Goal: Task Accomplishment & Management: Complete application form

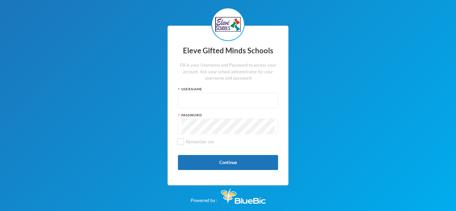
click at [194, 97] on input "text" at bounding box center [228, 100] width 93 height 15
type input "admin"
click at [327, 53] on div "Eleve Gifted Minds Schools Fill in your Username and Password to access your ac…" at bounding box center [228, 105] width 456 height 211
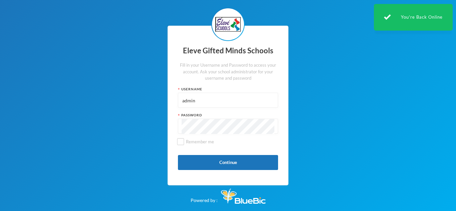
click at [448, 22] on div "You're Back Online" at bounding box center [413, 17] width 79 height 27
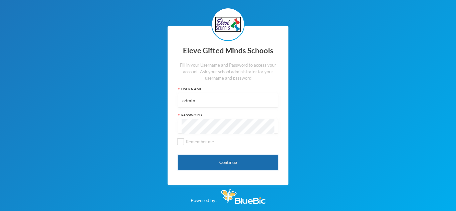
click at [245, 160] on button "Continue" at bounding box center [228, 162] width 100 height 15
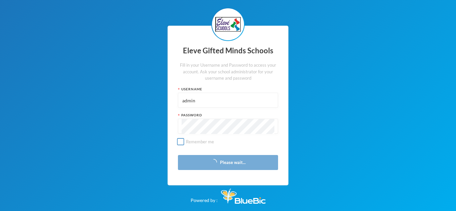
click at [179, 141] on input "Remember me" at bounding box center [180, 142] width 7 height 7
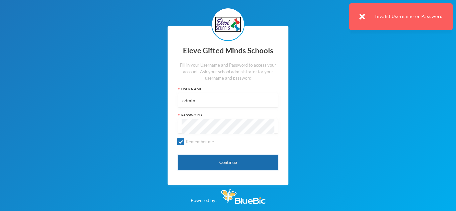
click at [216, 162] on button "Continue" at bounding box center [228, 162] width 100 height 15
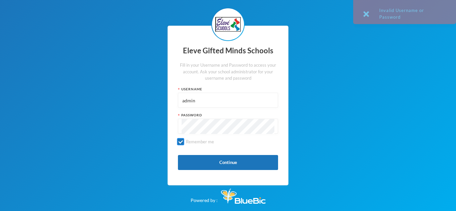
click at [179, 139] on input "Remember me" at bounding box center [180, 142] width 7 height 7
checkbox input "false"
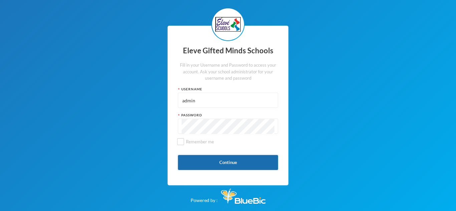
click at [225, 162] on button "Continue" at bounding box center [228, 162] width 100 height 15
click at [252, 167] on button "Continue" at bounding box center [228, 162] width 100 height 15
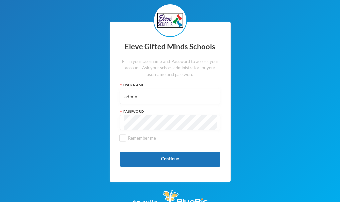
click at [126, 97] on input "admin" at bounding box center [170, 96] width 93 height 15
type input "Admin"
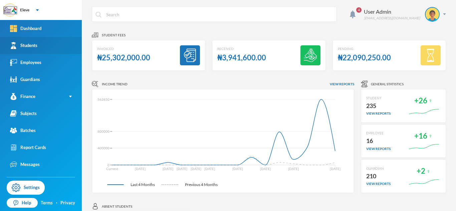
click at [23, 44] on div "Students" at bounding box center [23, 45] width 27 height 7
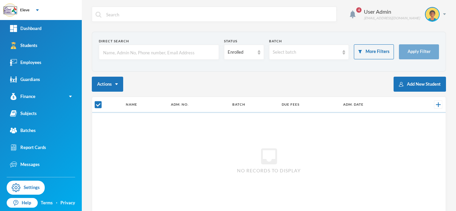
checkbox input "false"
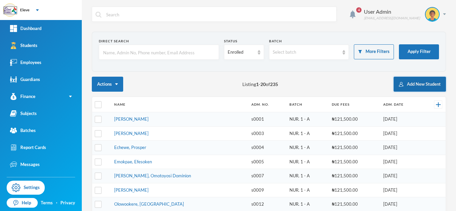
click at [422, 81] on button "Add New Student" at bounding box center [420, 84] width 52 height 15
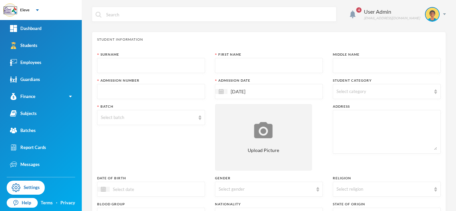
click at [113, 64] on input "text" at bounding box center [151, 65] width 101 height 15
type input "Ogunleye"
click at [282, 69] on input "text" at bounding box center [269, 65] width 101 height 15
type input "Graceman"
click at [333, 63] on div at bounding box center [387, 65] width 108 height 15
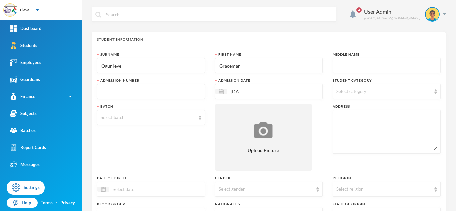
click at [340, 67] on input "text" at bounding box center [387, 65] width 101 height 15
type input "Oluwatodimu"
click at [382, 94] on div "Select category" at bounding box center [384, 92] width 95 height 7
click at [364, 121] on span "Primary School" at bounding box center [358, 123] width 37 height 6
click at [341, 121] on input "Primary School" at bounding box center [337, 123] width 7 height 7
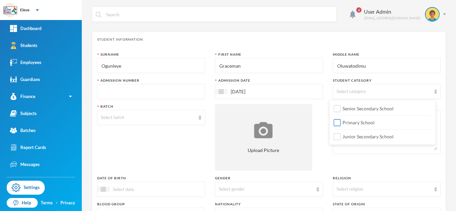
checkbox input "true"
click at [147, 123] on div "Select batch" at bounding box center [151, 117] width 108 height 15
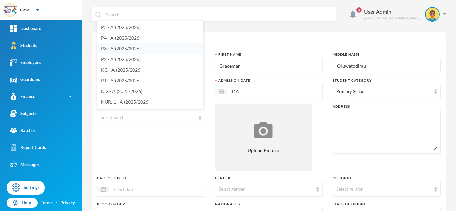
click at [112, 48] on span "P3 - A (2025/2026)" at bounding box center [120, 49] width 39 height 6
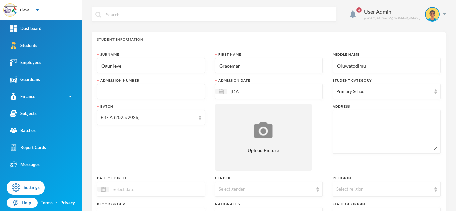
click at [158, 93] on input "text" at bounding box center [151, 91] width 101 height 15
type input "S0254"
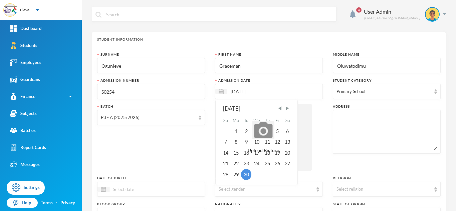
click at [233, 92] on input "[DATE]" at bounding box center [255, 92] width 56 height 8
click at [233, 91] on input "[DATE]" at bounding box center [255, 92] width 56 height 8
click at [231, 92] on input "[DATE]" at bounding box center [255, 92] width 56 height 8
type input "[DATE]"
click at [191, 156] on div "Batch P3 - A (2025/2026)" at bounding box center [151, 137] width 108 height 67
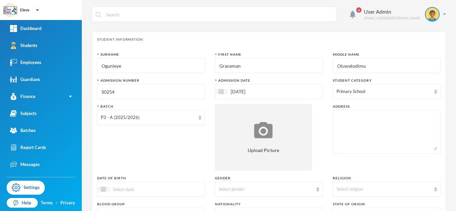
click at [344, 116] on textarea at bounding box center [387, 132] width 101 height 36
type textarea "T"
type textarea "[PERSON_NAME] Amoda House, [GEOGRAPHIC_DATA], [GEOGRAPHIC_DATA]"
click at [145, 156] on div "Batch P3 - A (2025/2026)" at bounding box center [151, 137] width 108 height 67
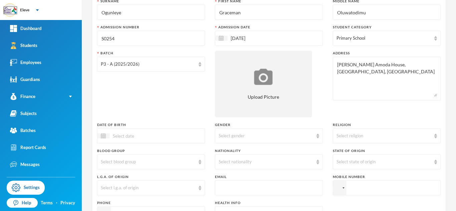
scroll to position [67, 0]
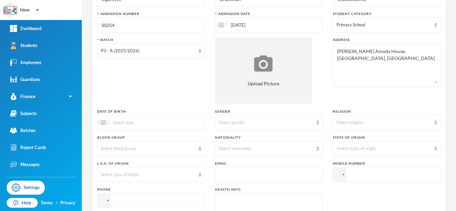
click at [145, 124] on input at bounding box center [138, 123] width 56 height 8
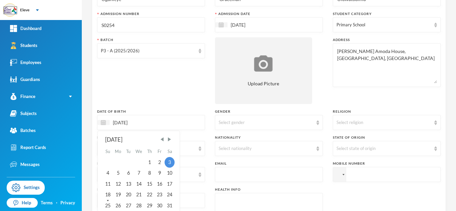
type input "[DATE]"
click at [353, 189] on div "Surname [PERSON_NAME] First Name Graceman Middle Name Oluwatodimu Admission Num…" at bounding box center [269, 113] width 344 height 257
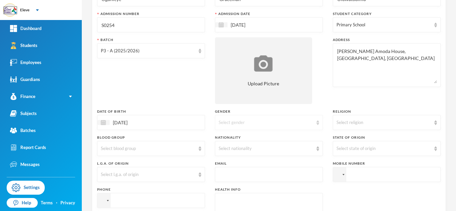
click at [243, 122] on div "Select gender" at bounding box center [266, 123] width 95 height 7
click at [248, 136] on li "[DEMOGRAPHIC_DATA]" at bounding box center [266, 138] width 106 height 11
click at [344, 123] on div "Select religion" at bounding box center [384, 123] width 95 height 7
click at [340, 136] on span "[DEMOGRAPHIC_DATA]" at bounding box center [360, 138] width 52 height 6
click at [142, 176] on div "Select l.g.a. of origin" at bounding box center [148, 175] width 95 height 7
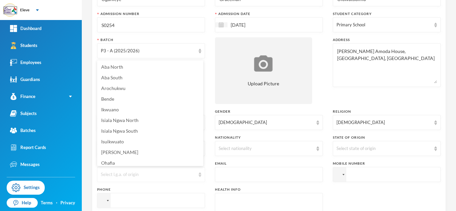
click at [186, 175] on div "Select l.g.a. of origin" at bounding box center [148, 175] width 95 height 7
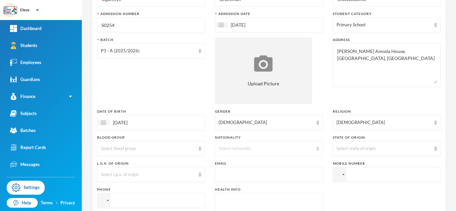
click at [267, 148] on div "Select nationality" at bounding box center [266, 149] width 95 height 7
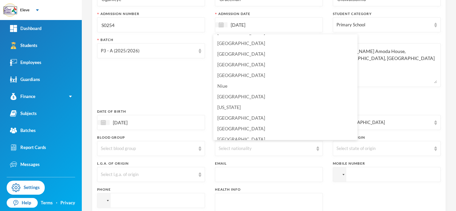
scroll to position [1655, 0]
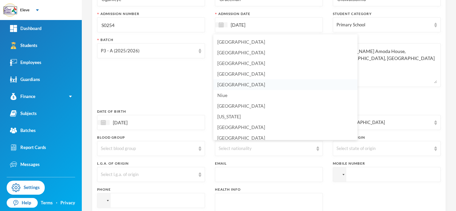
click at [252, 84] on li "[GEOGRAPHIC_DATA]" at bounding box center [285, 84] width 144 height 11
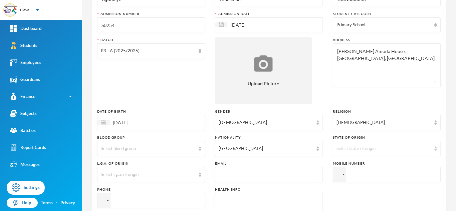
click at [368, 148] on div "Select state of origin" at bounding box center [384, 149] width 95 height 7
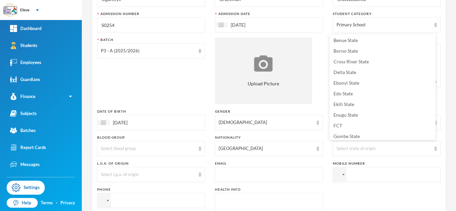
scroll to position [83, 0]
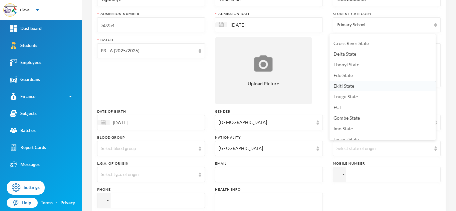
click at [366, 86] on li "Ekiti State" at bounding box center [383, 86] width 106 height 11
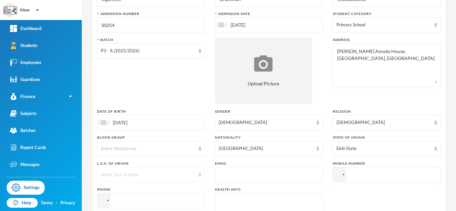
click at [199, 174] on img at bounding box center [200, 175] width 3 height 5
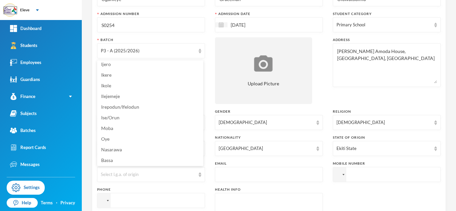
scroll to position [102, 0]
click at [135, 114] on li "Ise/Orun" at bounding box center [150, 115] width 106 height 11
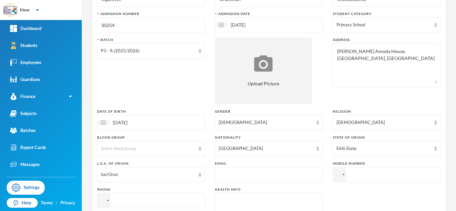
click at [251, 172] on input "text" at bounding box center [269, 175] width 101 height 15
click at [229, 177] on input "[EMAIL_ADDRESS][DOMAIN_NAME]" at bounding box center [269, 175] width 101 height 15
type input "[EMAIL_ADDRESS][DOMAIN_NAME]"
click at [366, 176] on input "tel" at bounding box center [387, 174] width 108 height 15
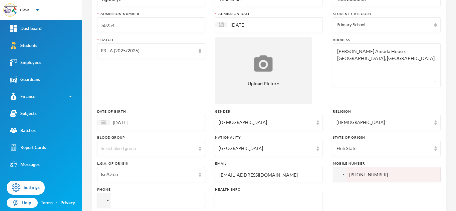
click at [349, 175] on input "[PHONE_NUMBER]" at bounding box center [387, 174] width 108 height 15
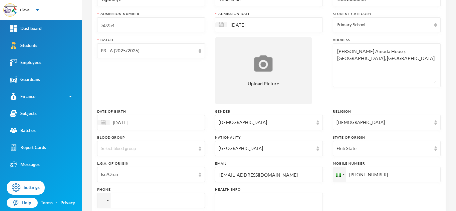
click at [380, 175] on input "[PHONE_NUMBER]" at bounding box center [387, 174] width 108 height 15
type input "[PHONE_NUMBER]"
click at [382, 193] on div "Surname [PERSON_NAME] First Name Graceman Middle Name Oluwatodimu Admission Num…" at bounding box center [269, 113] width 344 height 257
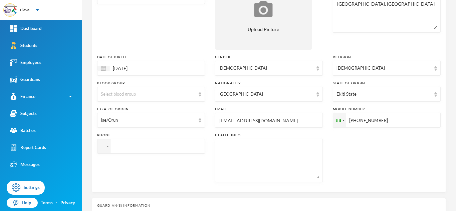
scroll to position [134, 0]
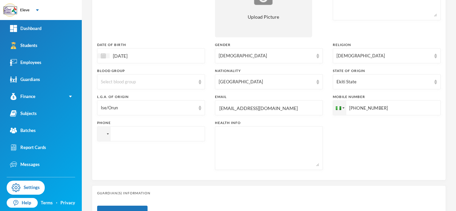
click at [116, 133] on input "tel" at bounding box center [151, 134] width 108 height 15
click at [151, 138] on input "tel" at bounding box center [151, 134] width 108 height 15
type input "[PHONE_NUMBER]"
click at [144, 165] on div "Phone [PHONE_NUMBER]" at bounding box center [151, 146] width 108 height 50
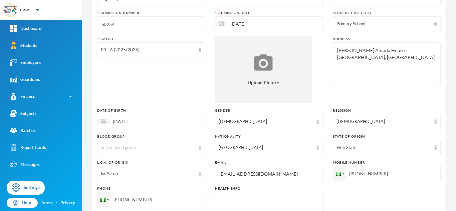
scroll to position [67, 0]
drag, startPoint x: 335, startPoint y: 52, endPoint x: 415, endPoint y: 57, distance: 80.7
click at [415, 57] on textarea "[PERSON_NAME] Amoda House, [GEOGRAPHIC_DATA], [GEOGRAPHIC_DATA]" at bounding box center [387, 65] width 101 height 36
click at [347, 193] on div "Surname [PERSON_NAME] First Name Graceman Middle Name Oluwatodimu Admission Num…" at bounding box center [269, 113] width 344 height 257
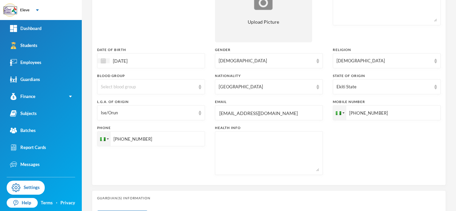
scroll to position [187, 0]
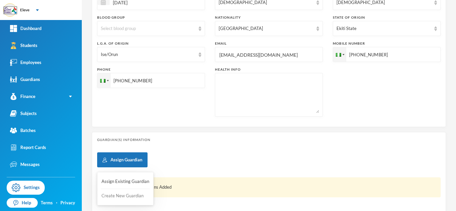
click at [115, 196] on button "Create New Guardian" at bounding box center [125, 196] width 49 height 12
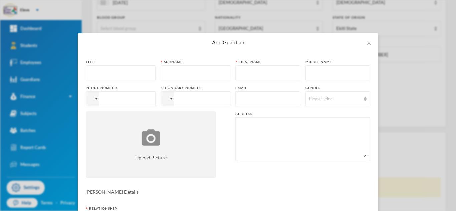
click at [90, 78] on input "text" at bounding box center [121, 73] width 62 height 15
type input "DR"
click at [182, 73] on input "text" at bounding box center [195, 73] width 62 height 15
type input "OGUNLEYE"
click at [245, 78] on input "text" at bounding box center [268, 73] width 58 height 15
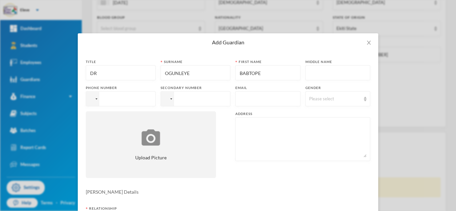
click at [247, 73] on input "BABTOPE" at bounding box center [268, 73] width 58 height 15
type input "BABATOPE"
click at [335, 74] on input "text" at bounding box center [338, 73] width 58 height 15
type input "[PERSON_NAME]"
click at [326, 101] on div "Please select" at bounding box center [335, 99] width 52 height 7
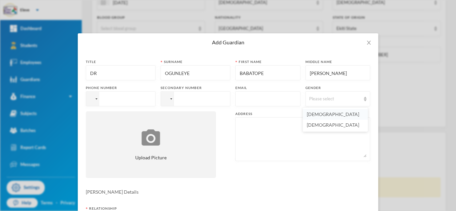
click at [323, 114] on li "[DEMOGRAPHIC_DATA]" at bounding box center [335, 114] width 65 height 11
click at [256, 97] on input "text" at bounding box center [268, 99] width 58 height 15
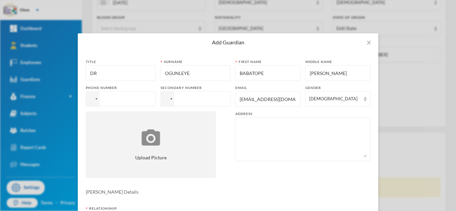
type input "[EMAIL_ADDRESS][DOMAIN_NAME]"
click at [121, 100] on input "tel" at bounding box center [121, 99] width 70 height 15
type input "[PHONE_NUMBER]"
click at [282, 132] on textarea at bounding box center [303, 139] width 128 height 36
paste textarea "[PERSON_NAME] Amoda House, [GEOGRAPHIC_DATA], [GEOGRAPHIC_DATA]"
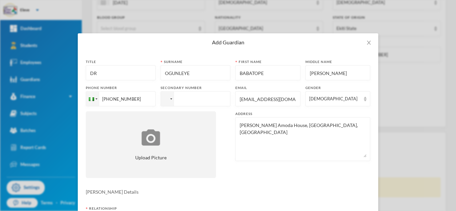
type textarea "[PERSON_NAME] Amoda House, [GEOGRAPHIC_DATA], [GEOGRAPHIC_DATA]"
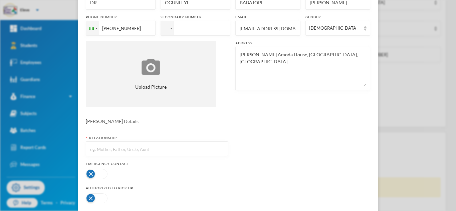
scroll to position [106, 0]
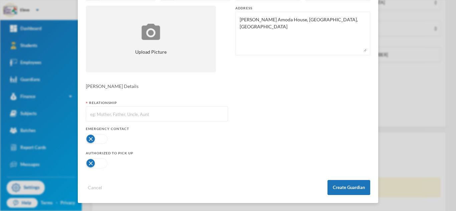
click at [175, 111] on input "text" at bounding box center [157, 114] width 135 height 15
type input "father"
click at [100, 143] on button "button" at bounding box center [97, 139] width 22 height 10
click at [97, 162] on button "button" at bounding box center [97, 164] width 22 height 10
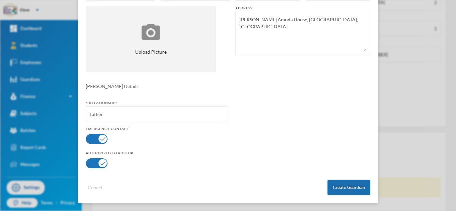
click at [352, 191] on button "Create Guardian" at bounding box center [349, 187] width 43 height 15
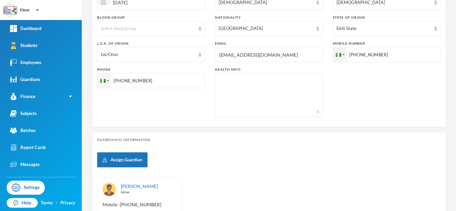
scroll to position [0, 0]
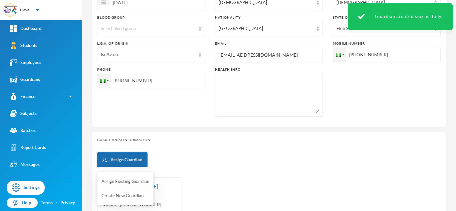
click at [125, 163] on button "Assign Guardian" at bounding box center [122, 160] width 50 height 15
click at [123, 196] on button "Create New Guardian" at bounding box center [125, 196] width 49 height 12
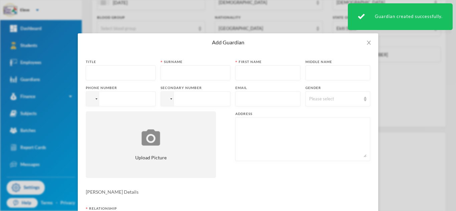
click at [117, 72] on input "text" at bounding box center [121, 73] width 62 height 15
type input "m"
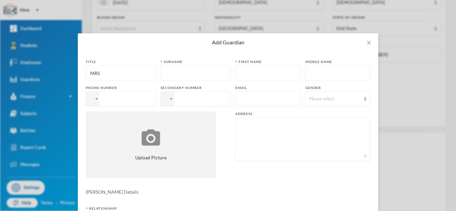
type input "MRS"
click at [245, 131] on textarea at bounding box center [303, 139] width 128 height 36
paste textarea "[PERSON_NAME] Amoda House, [GEOGRAPHIC_DATA], [GEOGRAPHIC_DATA]"
type textarea "[PERSON_NAME] Amoda House, [GEOGRAPHIC_DATA], [GEOGRAPHIC_DATA]"
click at [114, 95] on input "tel" at bounding box center [121, 99] width 70 height 15
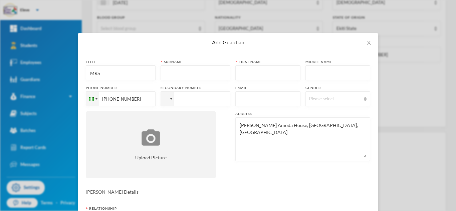
type input "[PHONE_NUMBER]"
click at [174, 77] on input "text" at bounding box center [195, 73] width 62 height 15
type input "OGUNLEYE"
click at [268, 71] on input "text" at bounding box center [268, 73] width 58 height 15
type input "FOLAKEMI"
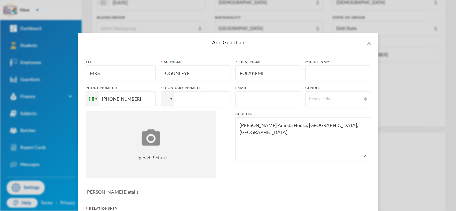
click at [323, 74] on input "text" at bounding box center [338, 73] width 58 height 15
type input "PEJU"
click at [277, 101] on input "text" at bounding box center [268, 99] width 58 height 15
click at [330, 100] on div "Please select" at bounding box center [335, 99] width 52 height 7
click at [327, 125] on li "[DEMOGRAPHIC_DATA]" at bounding box center [335, 125] width 65 height 11
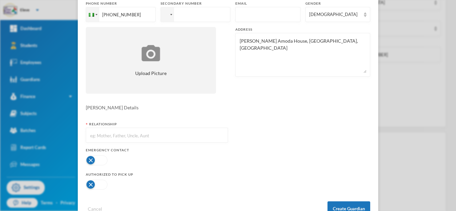
scroll to position [91, 0]
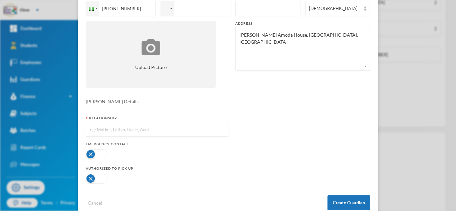
click at [112, 132] on input "text" at bounding box center [157, 129] width 135 height 15
type input "MOTHER"
click at [97, 157] on button "button" at bounding box center [97, 155] width 22 height 10
click at [96, 182] on button "button" at bounding box center [97, 179] width 22 height 10
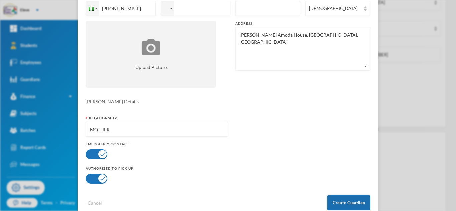
click at [340, 204] on button "Create Guardian" at bounding box center [349, 203] width 43 height 15
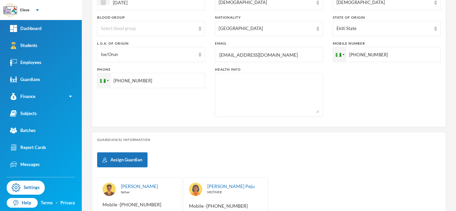
scroll to position [0, 0]
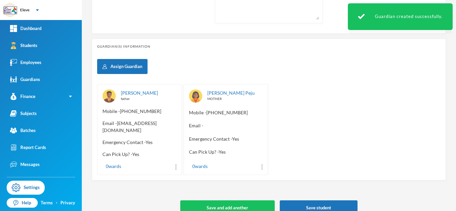
scroll to position [290, 0]
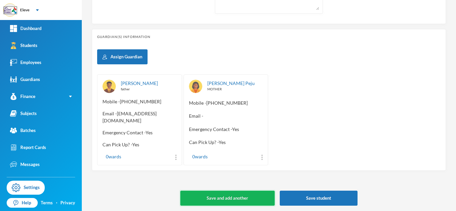
click at [262, 199] on button "Save and add another" at bounding box center [227, 198] width 94 height 15
type input "[DATE]"
type input "+234"
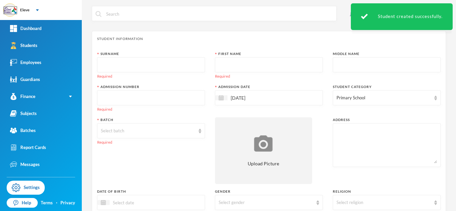
scroll to position [0, 0]
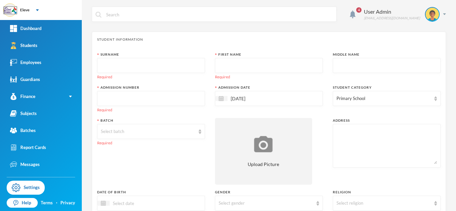
click at [157, 63] on input "text" at bounding box center [151, 65] width 101 height 15
type input "ADELEKE"
click at [216, 65] on div at bounding box center [269, 65] width 108 height 15
click at [222, 64] on input "text" at bounding box center [269, 65] width 101 height 15
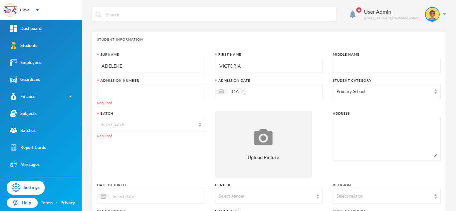
type input "VICTORIA"
click at [380, 65] on input "text" at bounding box center [387, 65] width 101 height 15
type input "BUSAYO"
click at [390, 92] on div "Primary School" at bounding box center [384, 92] width 95 height 7
click at [359, 123] on span "Primary School" at bounding box center [358, 123] width 37 height 6
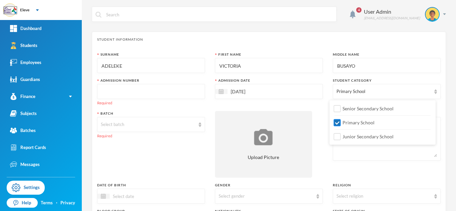
click at [341, 123] on input "Primary School" at bounding box center [337, 123] width 7 height 7
click at [345, 122] on span "Primary School" at bounding box center [358, 123] width 37 height 6
click at [341, 122] on input "Primary School" at bounding box center [337, 123] width 7 height 7
checkbox input "true"
click at [241, 92] on input "[DATE]" at bounding box center [255, 92] width 56 height 8
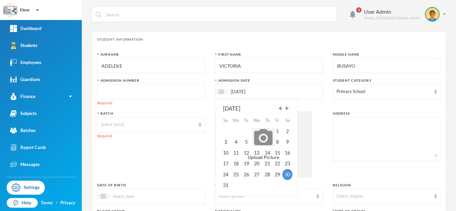
type input "[DATE]"
click at [154, 93] on input "text" at bounding box center [151, 91] width 101 height 15
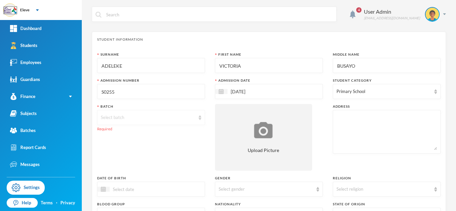
type input "S0255"
click at [153, 117] on div "Select batch" at bounding box center [148, 118] width 95 height 7
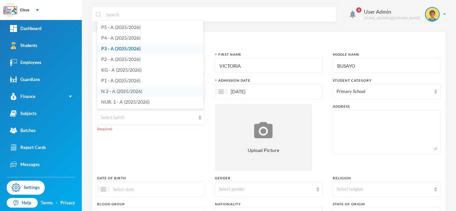
click at [135, 92] on span "N 2 - A (2025/2026)" at bounding box center [121, 92] width 41 height 6
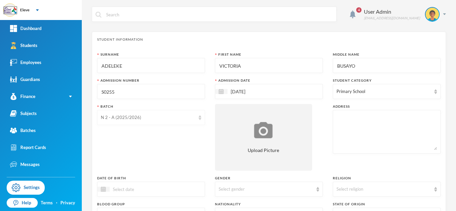
click at [166, 119] on div "N 2 - A (2025/2026)" at bounding box center [148, 118] width 95 height 7
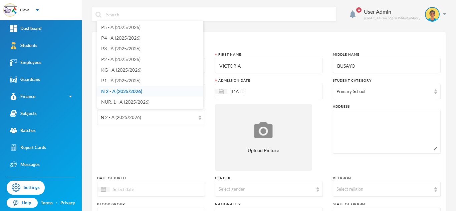
click at [154, 93] on li "N 2 - A (2025/2026)" at bounding box center [150, 91] width 106 height 11
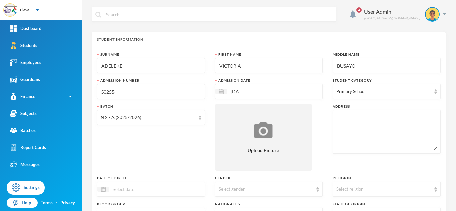
click at [357, 126] on textarea at bounding box center [387, 132] width 101 height 36
type textarea "ORE OFE QUATERS"
click at [161, 184] on div at bounding box center [151, 189] width 108 height 15
click at [128, 189] on input "31/08/0002" at bounding box center [138, 190] width 56 height 8
click at [149, 191] on input "31/08/20140002" at bounding box center [138, 190] width 56 height 8
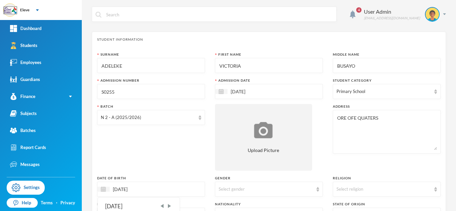
type input "[DATE]"
click at [173, 158] on div "Batch N 2 - A (2025/2026)" at bounding box center [151, 137] width 108 height 67
click at [252, 189] on div "Select gender" at bounding box center [266, 189] width 95 height 7
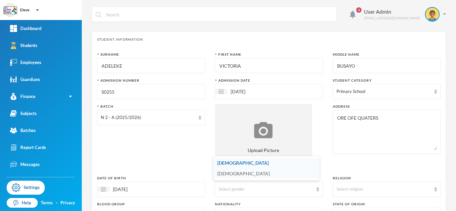
click at [251, 176] on li "[DEMOGRAPHIC_DATA]" at bounding box center [266, 174] width 106 height 11
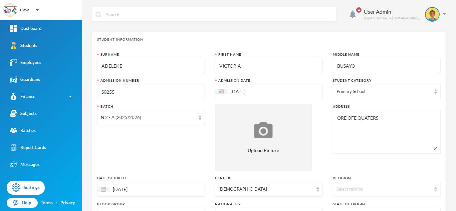
click at [368, 190] on div "Select religion" at bounding box center [384, 189] width 95 height 7
click at [316, 168] on div "Surname [PERSON_NAME] First Name [PERSON_NAME] Middle Name BUSAYO Admission Num…" at bounding box center [269, 180] width 344 height 257
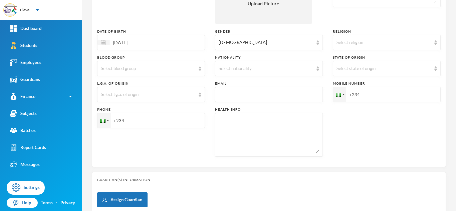
scroll to position [160, 0]
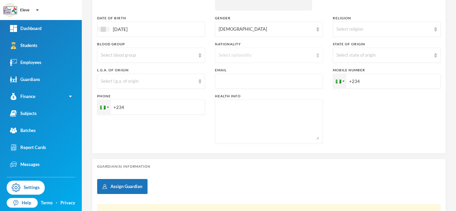
click at [312, 55] on div "Select nationality" at bounding box center [269, 55] width 108 height 15
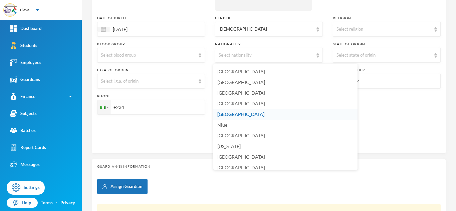
click at [263, 117] on li "[GEOGRAPHIC_DATA]" at bounding box center [285, 114] width 144 height 11
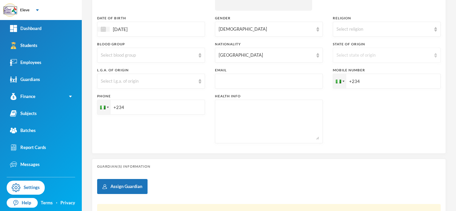
click at [373, 56] on div "Select state of origin" at bounding box center [384, 55] width 95 height 7
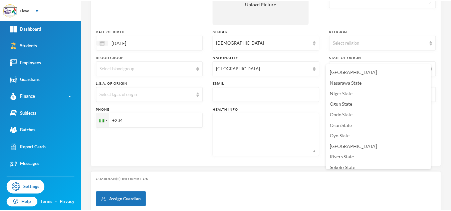
scroll to position [260, 0]
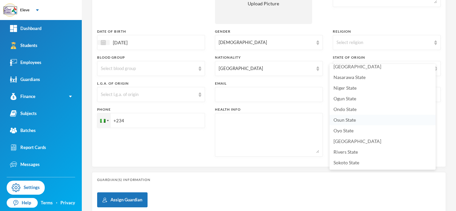
click at [356, 119] on span "Osun State" at bounding box center [345, 120] width 22 height 6
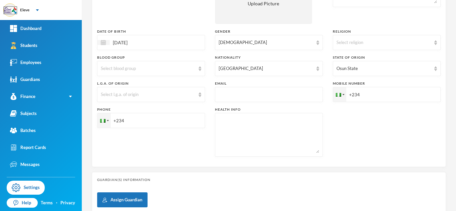
click at [373, 93] on input "+234" at bounding box center [387, 94] width 108 height 15
type input "[PHONE_NUMBER]"
click at [161, 125] on input "+234" at bounding box center [151, 120] width 108 height 15
type input "[PHONE_NUMBER]"
click at [171, 99] on div "Select l.g.a. of origin" at bounding box center [151, 94] width 108 height 15
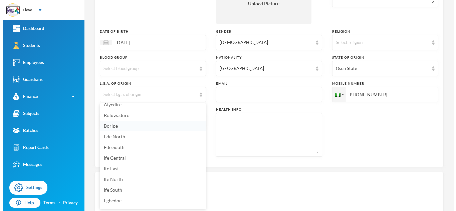
scroll to position [98, 0]
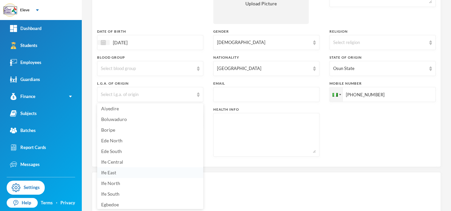
click at [129, 173] on li "Ife East" at bounding box center [150, 173] width 106 height 11
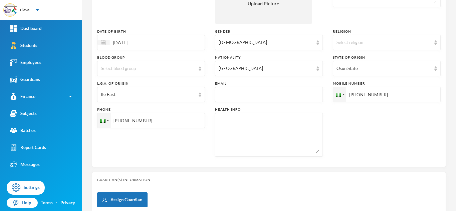
click at [176, 179] on div "Guardian(s) Information" at bounding box center [269, 180] width 344 height 5
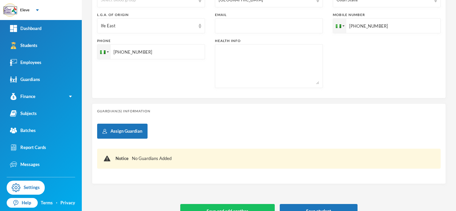
scroll to position [230, 0]
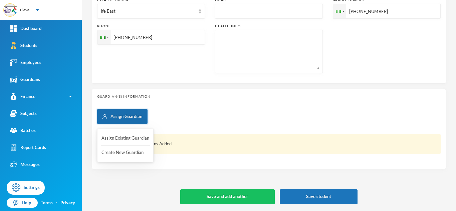
click at [123, 118] on button "Assign Guardian" at bounding box center [122, 116] width 50 height 15
click at [123, 151] on button "Create New Guardian" at bounding box center [125, 153] width 49 height 12
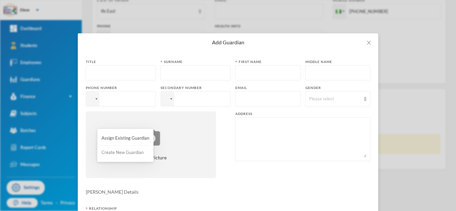
scroll to position [0, 0]
click at [103, 73] on input "text" at bounding box center [121, 73] width 62 height 15
type input "MR"
click at [168, 79] on input "text" at bounding box center [195, 73] width 62 height 15
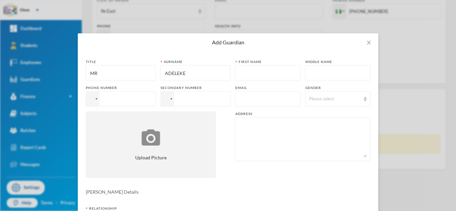
type input "ADELEKE"
click at [245, 70] on input "text" at bounding box center [268, 73] width 58 height 15
type input "ADEGOKE"
click at [104, 99] on input "tel" at bounding box center [121, 99] width 70 height 15
type input "[PHONE_NUMBER]"
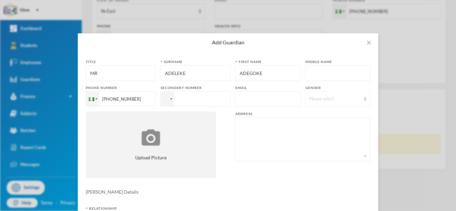
click at [321, 104] on div "Please select" at bounding box center [338, 99] width 65 height 15
click at [324, 116] on li "[DEMOGRAPHIC_DATA]" at bounding box center [335, 114] width 65 height 11
click at [262, 125] on textarea at bounding box center [303, 139] width 128 height 36
type textarea "ORE OFE QUATERS"
click at [246, 180] on div "Title MR [PERSON_NAME] [PERSON_NAME] First name [PERSON_NAME] Middle name Phone…" at bounding box center [228, 121] width 285 height 124
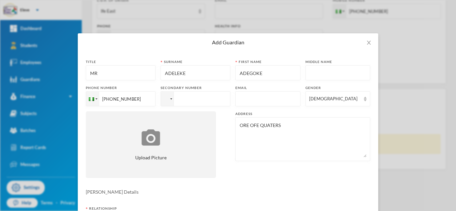
scroll to position [95, 0]
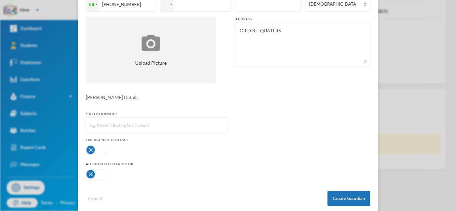
click at [103, 123] on input "text" at bounding box center [157, 125] width 135 height 15
type input "FATHER"
click at [351, 198] on button "Create Guardian" at bounding box center [349, 198] width 43 height 15
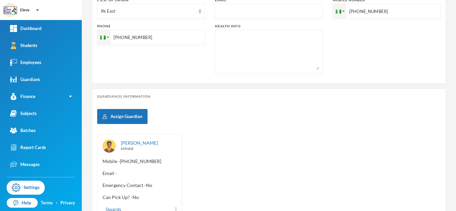
scroll to position [72, 0]
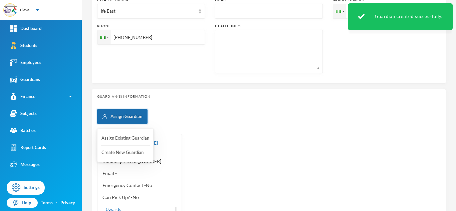
click at [138, 120] on button "Assign Guardian" at bounding box center [122, 116] width 50 height 15
click at [136, 150] on button "Create New Guardian" at bounding box center [125, 153] width 49 height 12
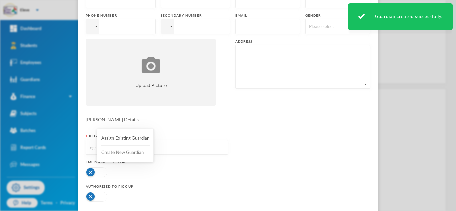
scroll to position [0, 0]
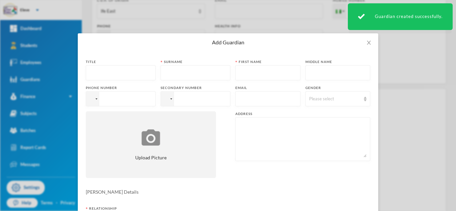
click at [102, 75] on input "text" at bounding box center [121, 73] width 62 height 15
type input "MRS"
click at [175, 69] on input "text" at bounding box center [195, 73] width 62 height 15
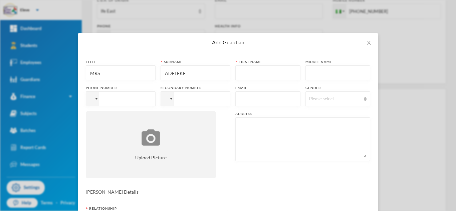
type input "ADELEKE"
click at [240, 73] on input "text" at bounding box center [268, 73] width 58 height 15
click at [251, 73] on input "JEMINAT" at bounding box center [268, 73] width 58 height 15
type input "JEMILAT"
click at [302, 131] on textarea at bounding box center [303, 139] width 128 height 36
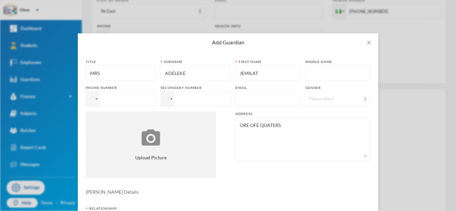
type textarea "ORE OFE QUATERS"
click at [358, 99] on div "Please select" at bounding box center [338, 99] width 65 height 15
click at [336, 126] on li "[DEMOGRAPHIC_DATA]" at bounding box center [335, 125] width 65 height 11
click at [104, 96] on input "tel" at bounding box center [121, 99] width 70 height 15
type input "[PHONE_NUMBER]"
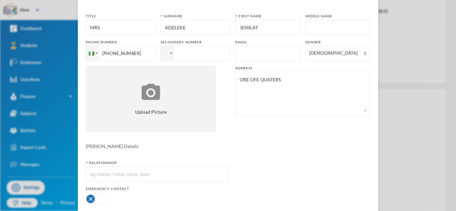
scroll to position [106, 0]
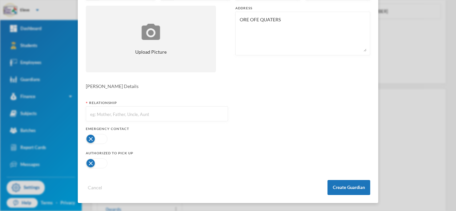
click at [119, 119] on input "text" at bounding box center [157, 114] width 135 height 15
type input "MOTHER"
click at [101, 140] on button "button" at bounding box center [97, 139] width 22 height 10
click at [101, 164] on button "button" at bounding box center [97, 164] width 22 height 10
click at [335, 187] on button "Create Guardian" at bounding box center [349, 187] width 43 height 15
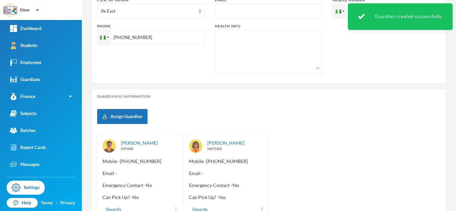
scroll to position [285, 0]
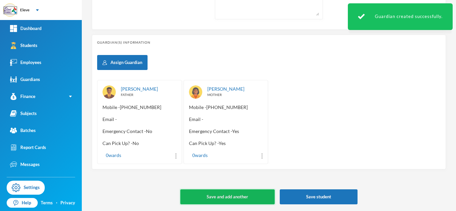
click at [239, 197] on button "Save and add another" at bounding box center [227, 197] width 94 height 15
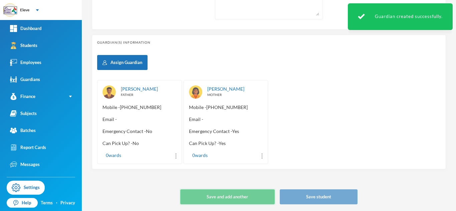
type input "[DATE]"
type input "+234"
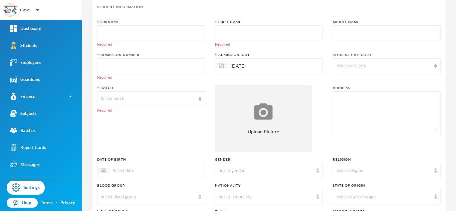
scroll to position [17, 0]
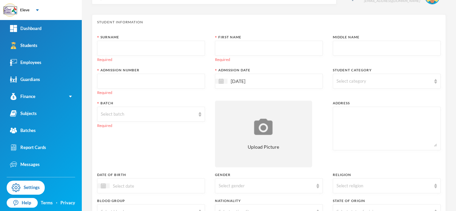
click at [187, 47] on input "text" at bounding box center [151, 48] width 101 height 15
type input "ADISA"
click at [236, 51] on input "text" at bounding box center [269, 48] width 101 height 15
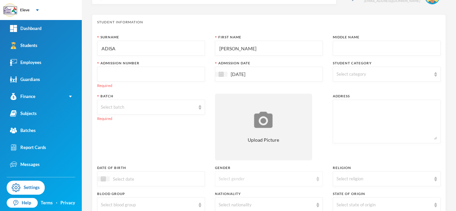
type input "[PERSON_NAME]"
click at [317, 178] on div "Select gender" at bounding box center [269, 179] width 108 height 15
click at [242, 151] on li "[DEMOGRAPHIC_DATA]" at bounding box center [266, 153] width 106 height 11
click at [356, 110] on textarea at bounding box center [387, 122] width 101 height 36
type textarea "[STREET_ADDRESS]"
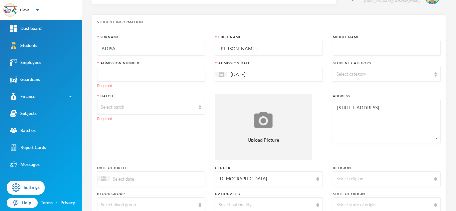
click at [374, 72] on div "Select category" at bounding box center [384, 74] width 95 height 7
click at [343, 45] on input "text" at bounding box center [387, 48] width 101 height 15
click at [366, 72] on div "Select category" at bounding box center [384, 74] width 95 height 7
click at [366, 101] on label "Primary School" at bounding box center [383, 103] width 96 height 11
click at [341, 102] on input "Primary School" at bounding box center [337, 105] width 7 height 7
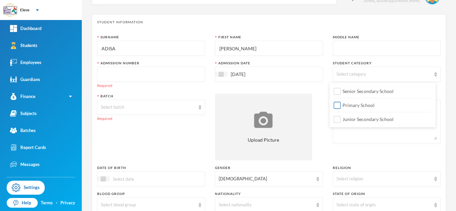
click at [357, 105] on span "Primary School" at bounding box center [358, 106] width 37 height 6
click at [341, 105] on input "Primary School" at bounding box center [337, 105] width 7 height 7
checkbox input "true"
click at [315, 88] on div "Admission Date [DATE]" at bounding box center [269, 75] width 108 height 28
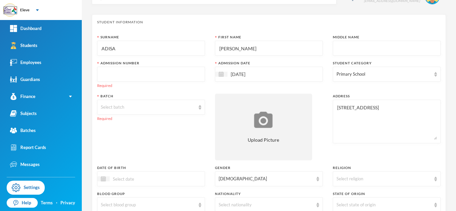
click at [142, 76] on input "text" at bounding box center [151, 74] width 101 height 15
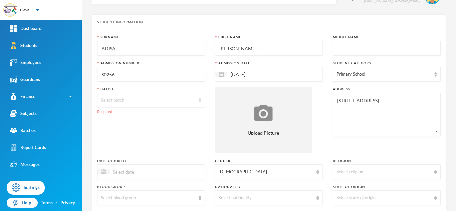
type input "S0256"
click at [152, 100] on div "Select batch" at bounding box center [148, 100] width 95 height 7
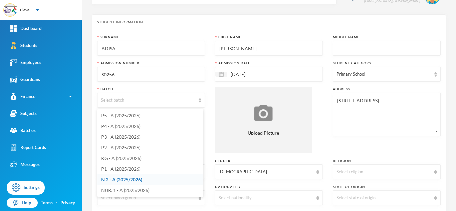
click at [123, 178] on span "N 2 - A (2025/2026)" at bounding box center [121, 180] width 41 height 6
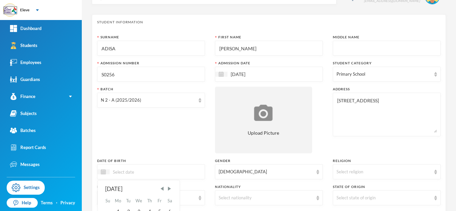
click at [161, 171] on input at bounding box center [138, 172] width 56 height 8
click at [129, 172] on input "01/02/0008" at bounding box center [138, 172] width 56 height 8
type input "[DATE]"
click at [158, 150] on div "Batch N 2 - A (2025/2026)" at bounding box center [151, 120] width 108 height 67
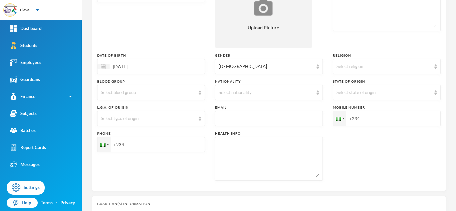
scroll to position [124, 0]
click at [273, 91] on div "Select nationality" at bounding box center [266, 91] width 95 height 7
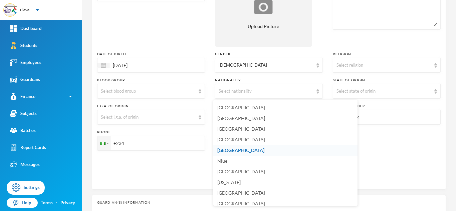
click at [247, 151] on li "[GEOGRAPHIC_DATA]" at bounding box center [285, 150] width 144 height 11
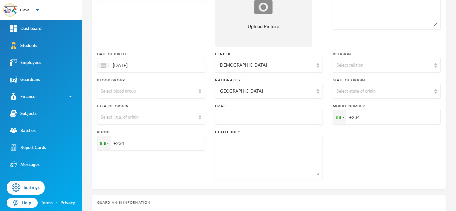
click at [243, 119] on input "text" at bounding box center [269, 117] width 101 height 15
type input "[EMAIL_ADDRESS][DOMAIN_NAME]"
click at [371, 117] on input "+234" at bounding box center [387, 117] width 108 height 15
click at [369, 118] on input "[PHONE_NUMBER]" at bounding box center [387, 117] width 108 height 15
type input "[PHONE_NUMBER]"
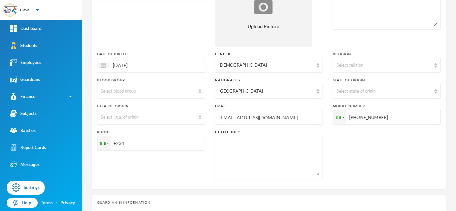
click at [148, 144] on input "+234" at bounding box center [151, 143] width 108 height 15
type input "[PHONE_NUMBER]"
click at [193, 163] on div "Phone [PHONE_NUMBER]" at bounding box center [151, 155] width 108 height 50
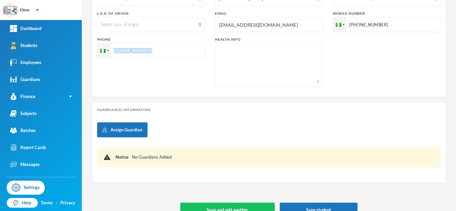
scroll to position [218, 0]
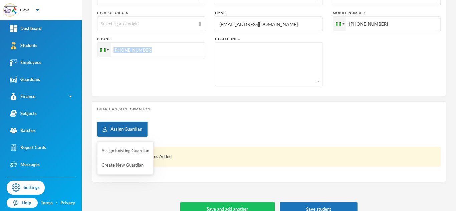
click at [117, 133] on button "Assign Guardian" at bounding box center [122, 129] width 50 height 15
click at [117, 168] on button "Create New Guardian" at bounding box center [125, 166] width 49 height 12
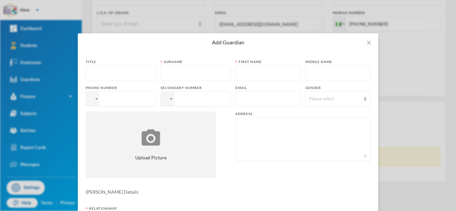
click at [100, 70] on input "text" at bounding box center [121, 73] width 62 height 15
type input "m"
type input "MR"
click at [165, 68] on input "text" at bounding box center [195, 73] width 62 height 15
type input "DADA"
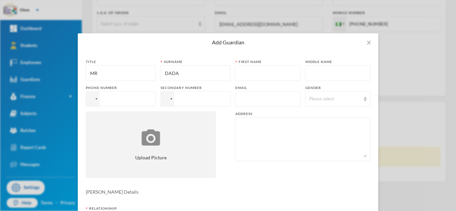
click at [243, 71] on input "text" at bounding box center [268, 73] width 58 height 15
type input "[PERSON_NAME]"
click at [131, 101] on input "tel" at bounding box center [121, 99] width 70 height 15
type input "[PHONE_NUMBER]"
click at [189, 100] on input "tel" at bounding box center [196, 99] width 70 height 15
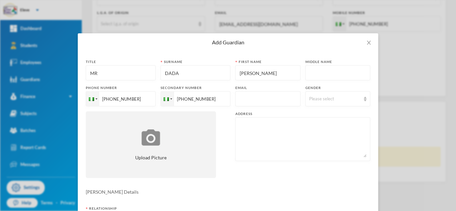
type input "[PHONE_NUMBER]"
click at [249, 105] on input "text" at bounding box center [268, 99] width 58 height 15
type input "[EMAIL_ADDRESS][DOMAIN_NAME]"
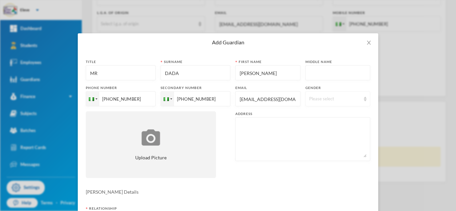
click at [322, 100] on div "Please select" at bounding box center [335, 99] width 52 height 7
click at [327, 113] on li "[DEMOGRAPHIC_DATA]" at bounding box center [335, 114] width 65 height 11
click at [257, 129] on textarea at bounding box center [303, 139] width 128 height 36
type textarea "[STREET_ADDRESS]"
click at [249, 186] on form "Title MR Surname DADA First name [PERSON_NAME] Middle name Phone number [PHONE_…" at bounding box center [228, 180] width 285 height 242
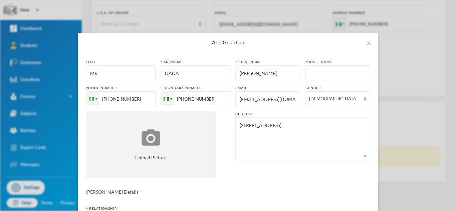
click at [249, 186] on form "Title MR Surname DADA First name [PERSON_NAME] Middle name Phone number [PHONE_…" at bounding box center [228, 180] width 285 height 242
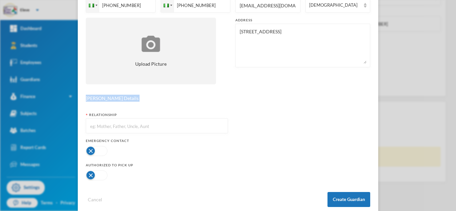
scroll to position [106, 0]
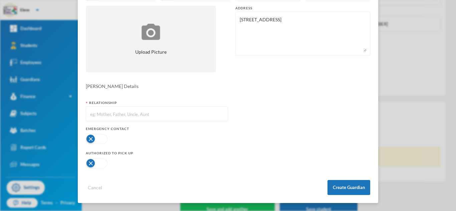
click at [181, 114] on input "text" at bounding box center [157, 114] width 135 height 15
type input "GRANDFATHER"
click at [90, 142] on button "button" at bounding box center [97, 139] width 22 height 10
click at [93, 162] on button "button" at bounding box center [97, 164] width 22 height 10
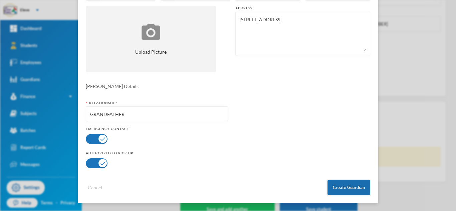
click at [354, 192] on button "Create Guardian" at bounding box center [349, 187] width 43 height 15
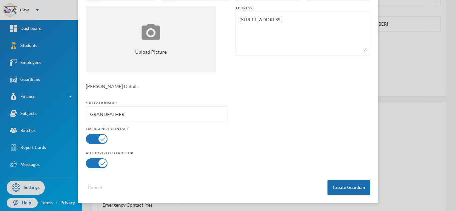
scroll to position [72, 0]
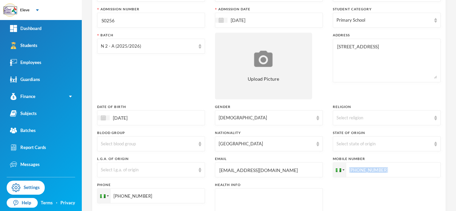
scroll to position [71, 0]
drag, startPoint x: 334, startPoint y: 47, endPoint x: 402, endPoint y: 47, distance: 67.8
click at [402, 47] on textarea "[STREET_ADDRESS]" at bounding box center [387, 61] width 101 height 36
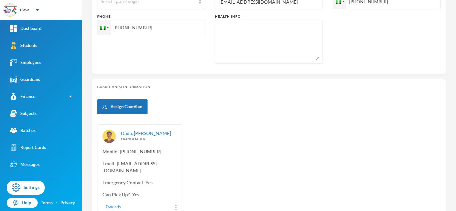
scroll to position [273, 0]
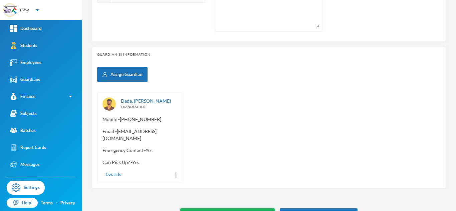
type input "+234"
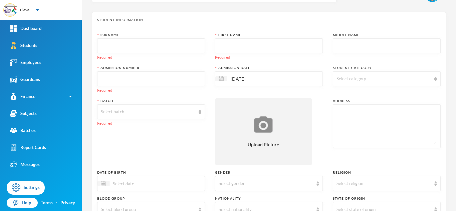
scroll to position [17, 0]
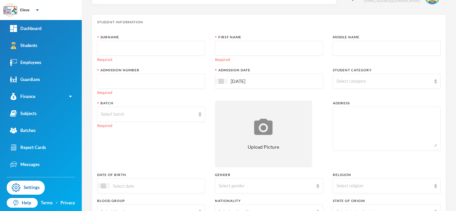
click at [178, 50] on input "text" at bounding box center [151, 48] width 101 height 15
type input "ADISA"
click at [228, 49] on input "text" at bounding box center [269, 48] width 101 height 15
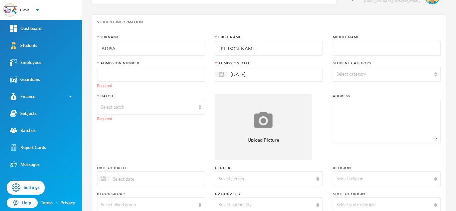
type input "[PERSON_NAME]"
click at [157, 73] on input "text" at bounding box center [151, 74] width 101 height 15
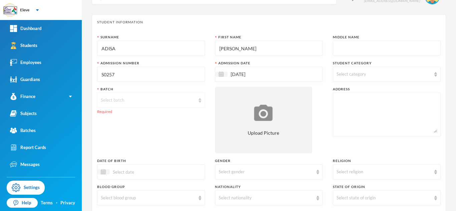
type input "S0257"
click at [147, 103] on div "Select batch" at bounding box center [148, 100] width 95 height 7
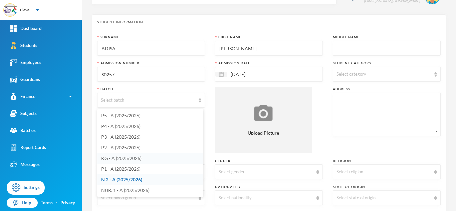
click at [119, 159] on span "KG - A (2025/2026)" at bounding box center [121, 159] width 40 height 6
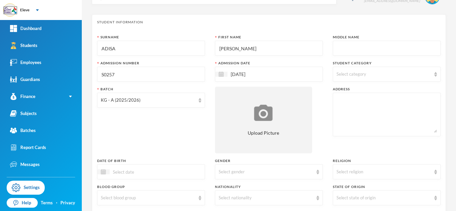
click at [341, 71] on div "Select category" at bounding box center [384, 74] width 95 height 7
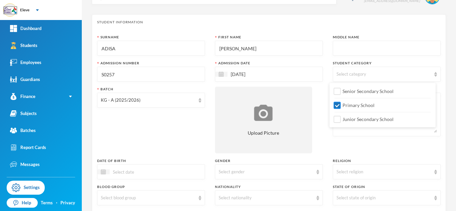
click at [344, 103] on span "Primary School" at bounding box center [358, 106] width 37 height 6
click at [341, 103] on input "Primary School" at bounding box center [337, 105] width 7 height 7
click at [344, 103] on span "Primary School" at bounding box center [358, 106] width 37 height 6
click at [341, 103] on input "Primary School" at bounding box center [337, 105] width 7 height 7
click at [344, 103] on span "Primary School" at bounding box center [358, 106] width 37 height 6
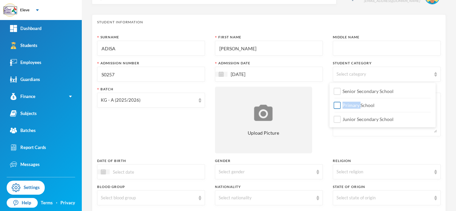
click at [341, 103] on input "Primary School" at bounding box center [337, 105] width 7 height 7
click at [344, 103] on span "Primary School" at bounding box center [358, 106] width 37 height 6
click at [341, 103] on input "Primary School" at bounding box center [337, 105] width 7 height 7
checkbox input "true"
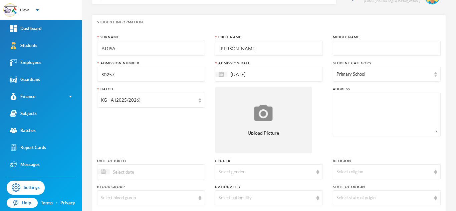
click at [320, 100] on div "Surname [PERSON_NAME] First Name [PERSON_NAME] Middle Name Admission Number S02…" at bounding box center [269, 163] width 344 height 257
click at [344, 100] on textarea at bounding box center [387, 115] width 101 height 36
paste textarea "[STREET_ADDRESS]"
type textarea "[STREET_ADDRESS]"
click at [134, 175] on input at bounding box center [138, 172] width 56 height 8
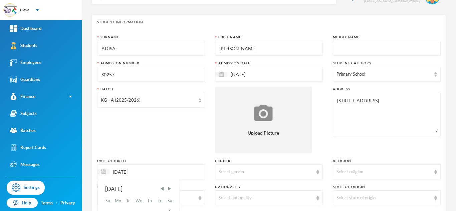
type input "[DATE]"
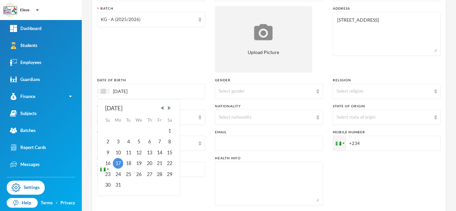
scroll to position [99, 0]
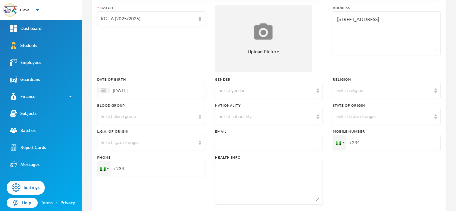
click at [152, 65] on div "Batch KG - A (2025/2026)" at bounding box center [151, 38] width 108 height 67
click at [260, 87] on div "Select gender" at bounding box center [266, 90] width 95 height 7
click at [251, 107] on li "[DEMOGRAPHIC_DATA]" at bounding box center [266, 106] width 106 height 11
click at [283, 120] on div "Select nationality" at bounding box center [269, 116] width 108 height 15
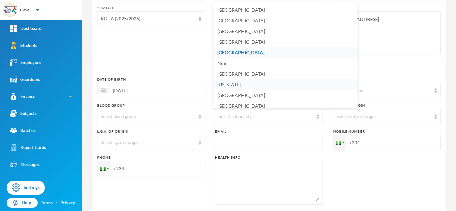
scroll to position [1659, 0]
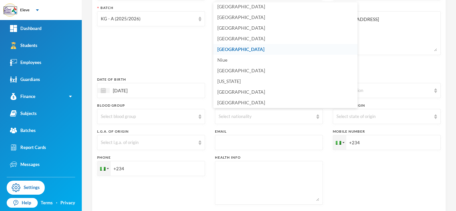
click at [268, 52] on li "[GEOGRAPHIC_DATA]" at bounding box center [285, 49] width 144 height 11
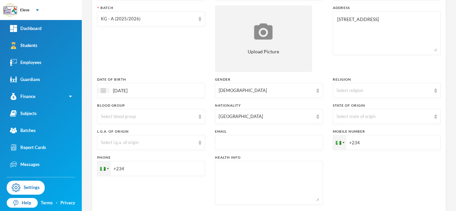
click at [367, 143] on input "+234" at bounding box center [387, 142] width 108 height 15
type input "[PHONE_NUMBER]"
click at [133, 168] on input "+234" at bounding box center [151, 168] width 108 height 15
type input "[PHONE_NUMBER]"
click at [282, 142] on input "text" at bounding box center [269, 143] width 101 height 15
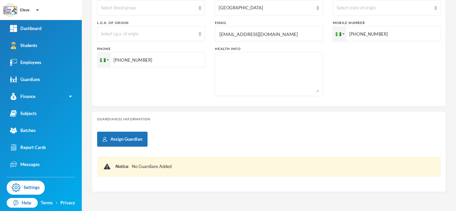
scroll to position [208, 0]
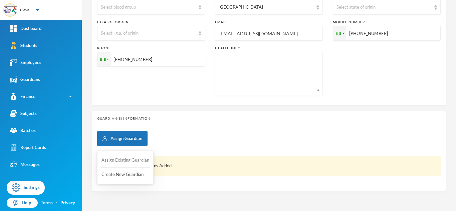
type input "[EMAIL_ADDRESS][DOMAIN_NAME]"
click at [123, 162] on button "Assign Existing Guardian" at bounding box center [125, 161] width 49 height 12
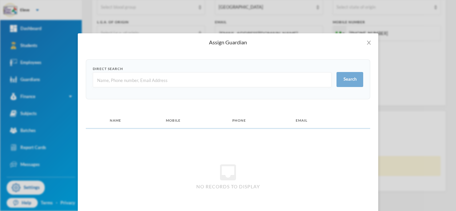
click at [147, 81] on input "text" at bounding box center [212, 80] width 231 height 15
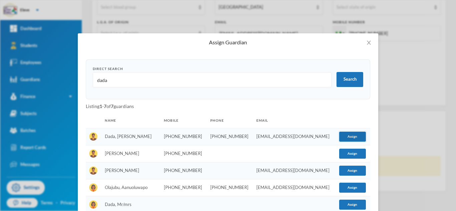
type input "dada"
click at [349, 139] on button "Assign" at bounding box center [352, 137] width 27 height 10
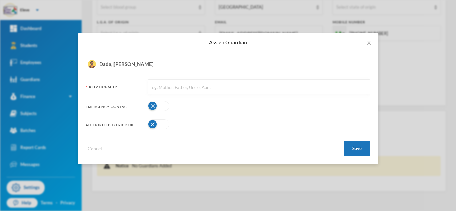
click at [219, 82] on input "text" at bounding box center [258, 87] width 215 height 15
click at [155, 110] on button "button" at bounding box center [159, 106] width 22 height 10
click at [157, 121] on button "button" at bounding box center [159, 125] width 22 height 10
click at [168, 86] on input "text" at bounding box center [258, 87] width 215 height 15
type input "GRANDFATHER"
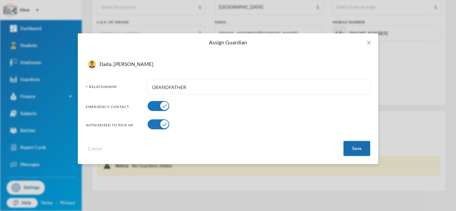
click at [359, 146] on button "Save" at bounding box center [357, 148] width 27 height 15
click at [353, 145] on button "Save" at bounding box center [357, 148] width 27 height 15
click at [363, 148] on button "Save" at bounding box center [357, 148] width 27 height 15
click at [363, 149] on button "Save" at bounding box center [357, 148] width 27 height 15
click at [353, 150] on button "Save" at bounding box center [357, 148] width 27 height 15
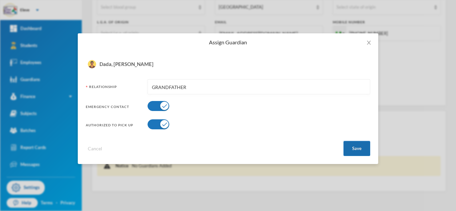
click at [353, 150] on button "Save" at bounding box center [357, 148] width 27 height 15
click at [361, 143] on button "Save" at bounding box center [357, 148] width 27 height 15
click at [404, 96] on div "Assign Guardian Direct Search dada Search Listing 1 - 7 of 7 guardians Name Mob…" at bounding box center [228, 105] width 456 height 211
click at [369, 42] on icon "icon: close" at bounding box center [369, 43] width 4 height 4
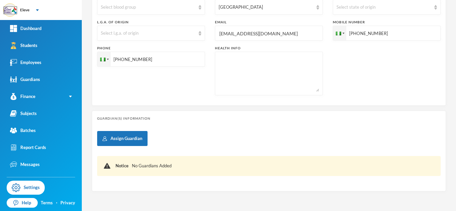
click at [127, 147] on div "Assign Guardian Notice No Guardians Added" at bounding box center [269, 158] width 344 height 55
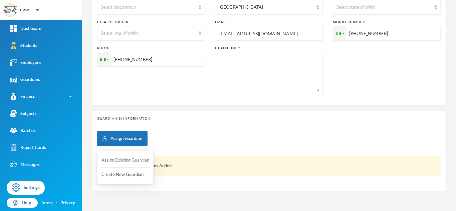
click at [125, 159] on button "Assign Existing Guardian" at bounding box center [125, 161] width 49 height 12
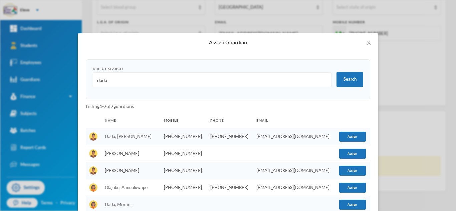
click at [198, 141] on td "[PHONE_NUMBER]" at bounding box center [184, 136] width 46 height 17
click at [341, 135] on button "Assign" at bounding box center [352, 137] width 27 height 10
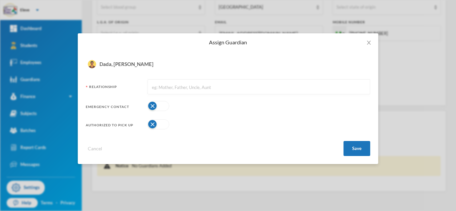
click at [160, 108] on button "button" at bounding box center [159, 106] width 22 height 10
click at [160, 119] on div "Authorized to pick up" at bounding box center [228, 124] width 285 height 13
click at [160, 124] on button "button" at bounding box center [159, 125] width 22 height 10
click at [355, 155] on button "Save" at bounding box center [357, 148] width 27 height 15
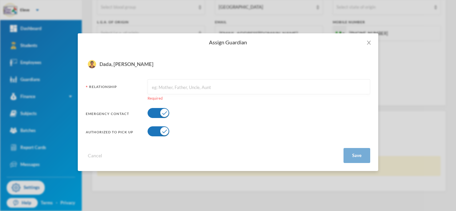
click at [235, 83] on input "text" at bounding box center [258, 87] width 215 height 15
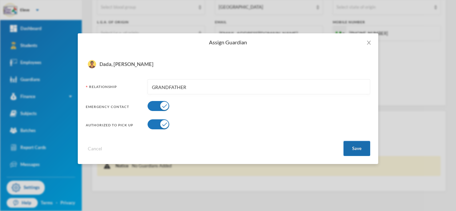
type input "GRANDFATHER"
click at [362, 152] on button "Save" at bounding box center [357, 148] width 27 height 15
click at [344, 141] on button "Save" at bounding box center [357, 148] width 27 height 15
click at [362, 152] on button "Save" at bounding box center [357, 148] width 27 height 15
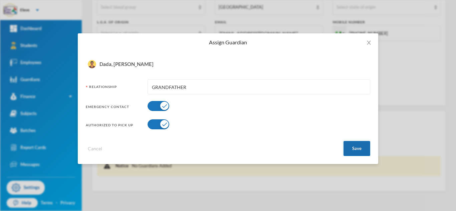
click at [362, 152] on button "Save" at bounding box center [357, 148] width 27 height 15
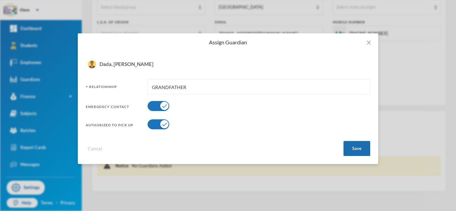
click at [362, 152] on button "Save" at bounding box center [357, 148] width 27 height 15
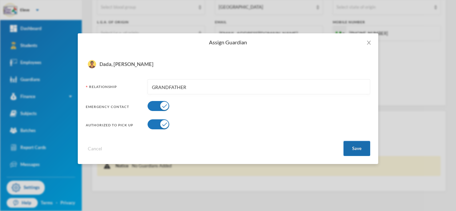
click at [355, 144] on button "Save" at bounding box center [357, 148] width 27 height 15
click at [355, 150] on button "Save" at bounding box center [357, 148] width 27 height 15
click at [345, 143] on button "Save" at bounding box center [357, 148] width 27 height 15
click at [344, 141] on button "Save" at bounding box center [357, 148] width 27 height 15
click at [338, 141] on div "Cancel Save" at bounding box center [228, 146] width 285 height 20
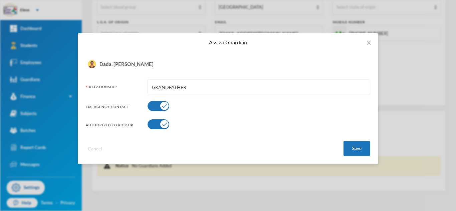
click at [96, 150] on button "Cancel" at bounding box center [95, 149] width 18 height 8
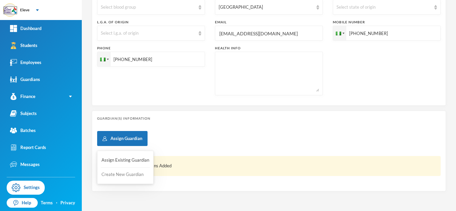
click at [121, 172] on button "Create New Guardian" at bounding box center [125, 175] width 49 height 12
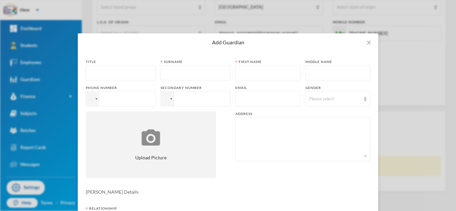
click at [111, 72] on input "text" at bounding box center [121, 73] width 62 height 15
type input "MR"
click at [210, 77] on input "text" at bounding box center [195, 73] width 62 height 15
click at [210, 77] on input "AD" at bounding box center [195, 73] width 62 height 15
type input "A"
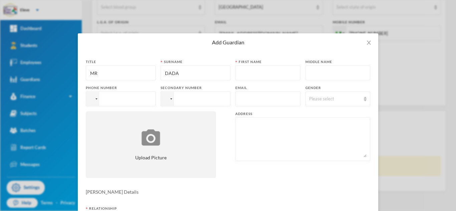
type input "DADA"
click at [247, 74] on input "text" at bounding box center [268, 73] width 58 height 15
type input "[PERSON_NAME]"
click at [129, 104] on input "tel" at bounding box center [121, 99] width 70 height 15
type input "[PHONE_NUMBER]"
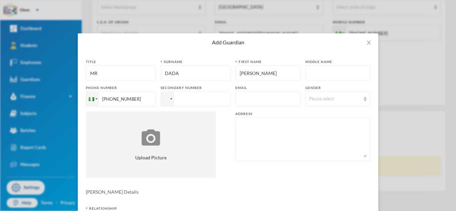
click at [178, 100] on input "tel" at bounding box center [196, 99] width 70 height 15
type input "[PHONE_NUMBER]"
click at [239, 99] on input "text" at bounding box center [268, 99] width 58 height 15
type input "[EMAIL_ADDRESS][DOMAIN_NAME]"
click at [309, 100] on div "Please select" at bounding box center [335, 99] width 52 height 7
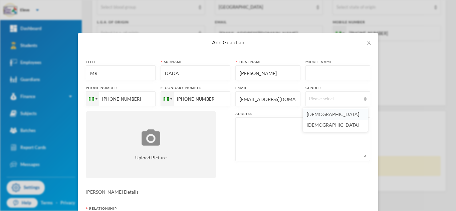
click at [310, 113] on span "[DEMOGRAPHIC_DATA]" at bounding box center [333, 115] width 52 height 6
click at [261, 124] on textarea at bounding box center [303, 139] width 128 height 36
paste textarea "[STREET_ADDRESS]"
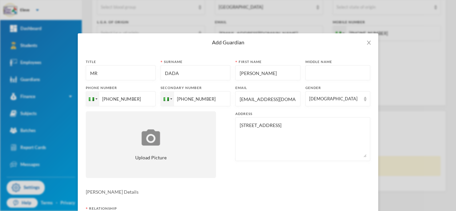
type textarea "[STREET_ADDRESS]"
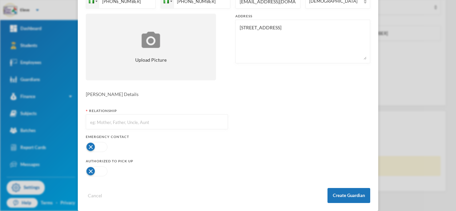
scroll to position [106, 0]
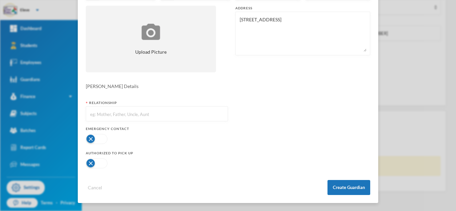
click at [154, 113] on input "text" at bounding box center [157, 114] width 135 height 15
click at [101, 115] on input "GRANFATHER" at bounding box center [157, 114] width 135 height 15
type input "GRANDFATHER"
click at [95, 137] on button "button" at bounding box center [97, 139] width 22 height 10
click at [102, 166] on button "button" at bounding box center [97, 164] width 22 height 10
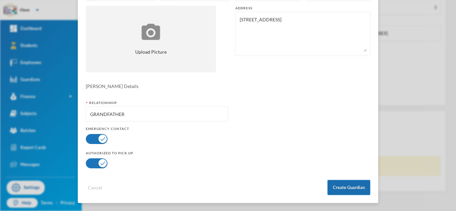
click at [359, 189] on button "Create Guardian" at bounding box center [349, 187] width 43 height 15
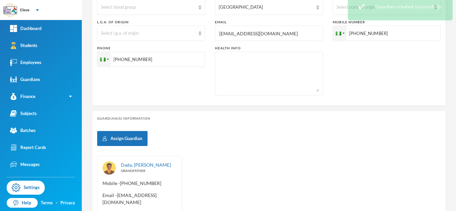
scroll to position [72, 0]
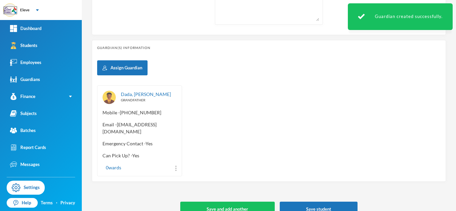
scroll to position [285, 0]
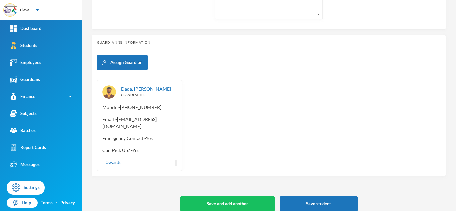
click at [107, 159] on div "0 wards" at bounding box center [112, 162] width 19 height 7
click at [108, 159] on div "0 wards" at bounding box center [112, 162] width 19 height 7
click at [121, 159] on div "0 wards" at bounding box center [112, 162] width 19 height 7
click at [109, 159] on div "0 wards" at bounding box center [112, 162] width 19 height 7
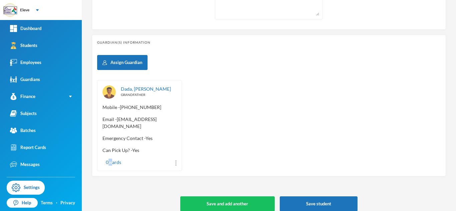
click at [109, 159] on div "0 wards" at bounding box center [112, 162] width 19 height 7
click at [173, 159] on div "0 wards" at bounding box center [140, 162] width 74 height 7
click at [176, 155] on div "Dada, [PERSON_NAME] GRANDFATHER Mobile - [PHONE_NUMBER] Email - [EMAIL_ADDRESS]…" at bounding box center [139, 125] width 85 height 91
click at [175, 161] on img at bounding box center [175, 163] width 1 height 5
click at [165, 141] on button "View Profile" at bounding box center [155, 140] width 33 height 12
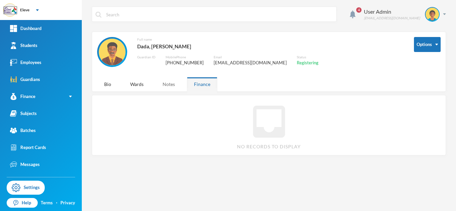
click at [169, 86] on div "Notes" at bounding box center [169, 84] width 26 height 14
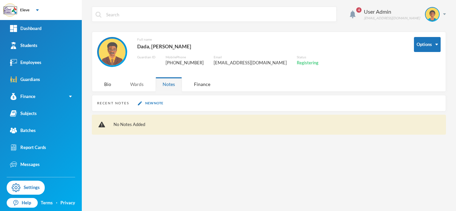
click at [144, 87] on div "Wards" at bounding box center [136, 84] width 27 height 14
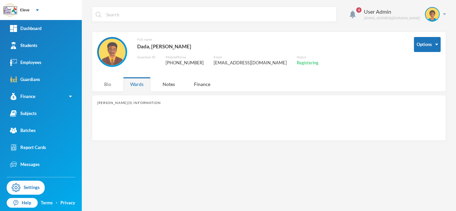
click at [107, 89] on div "Bio" at bounding box center [107, 84] width 21 height 14
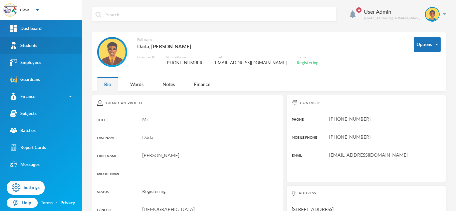
click at [38, 49] on link "Students" at bounding box center [41, 45] width 82 height 17
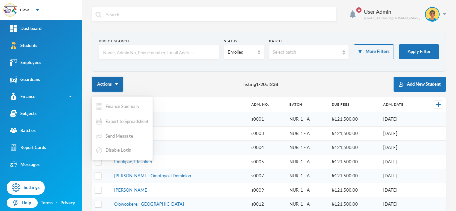
click at [106, 84] on button "Actions" at bounding box center [107, 84] width 31 height 15
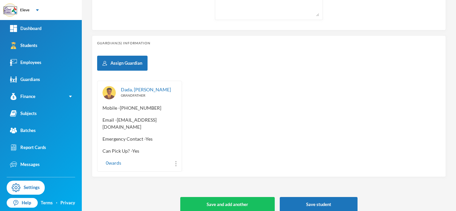
scroll to position [285, 0]
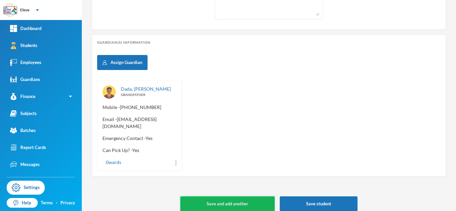
click at [229, 197] on button "Save and add another" at bounding box center [227, 204] width 94 height 15
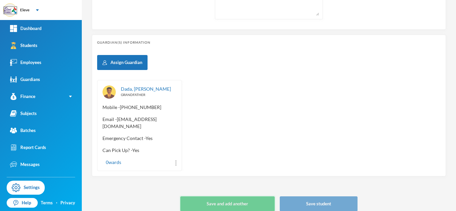
type input "+234"
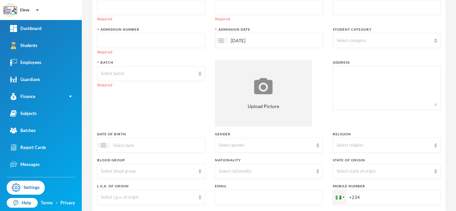
scroll to position [56, 0]
